Goal: Transaction & Acquisition: Purchase product/service

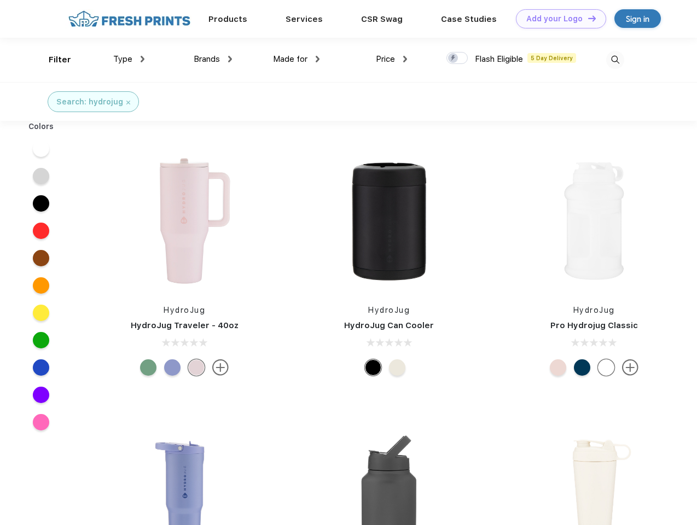
click at [557, 19] on link "Add your Logo Design Tool" at bounding box center [561, 18] width 90 height 19
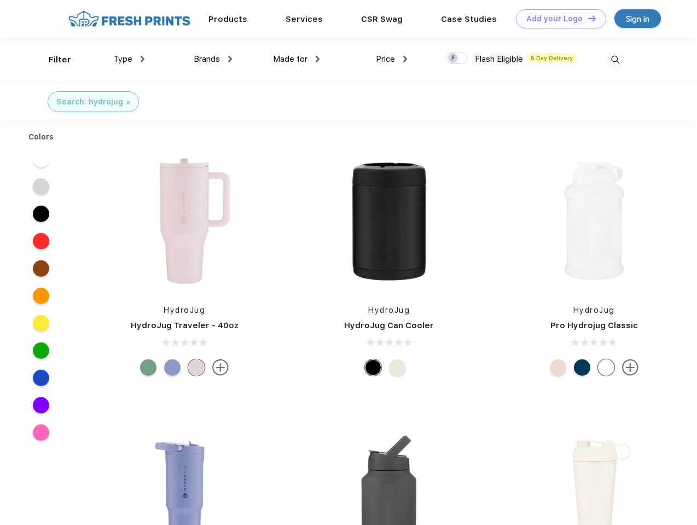
click at [0, 0] on div "Design Tool" at bounding box center [0, 0] width 0 height 0
click at [587, 18] on link "Add your Logo Design Tool" at bounding box center [561, 18] width 90 height 19
click at [53, 60] on div "Filter" at bounding box center [60, 60] width 22 height 13
click at [129, 59] on span "Type" at bounding box center [122, 59] width 19 height 10
click at [213, 59] on span "Brands" at bounding box center [207, 59] width 26 height 10
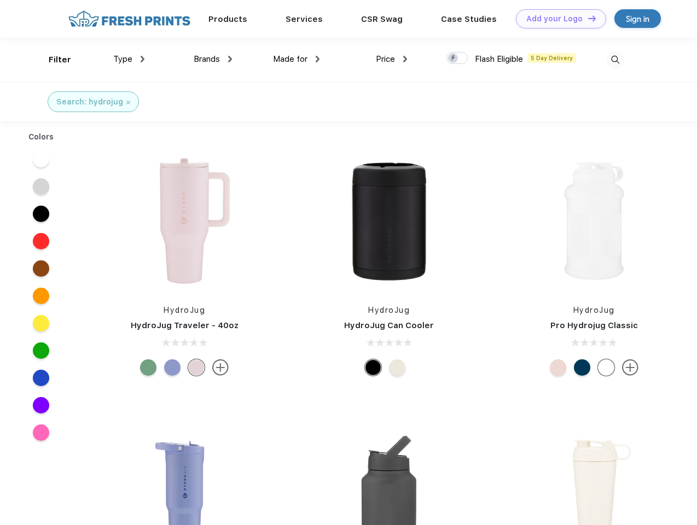
click at [296, 59] on span "Made for" at bounding box center [290, 59] width 34 height 10
click at [392, 59] on span "Price" at bounding box center [385, 59] width 19 height 10
click at [457, 59] on div at bounding box center [456, 58] width 21 height 12
click at [453, 59] on input "checkbox" at bounding box center [449, 54] width 7 height 7
click at [615, 60] on img at bounding box center [615, 60] width 18 height 18
